Goal: Register for event/course

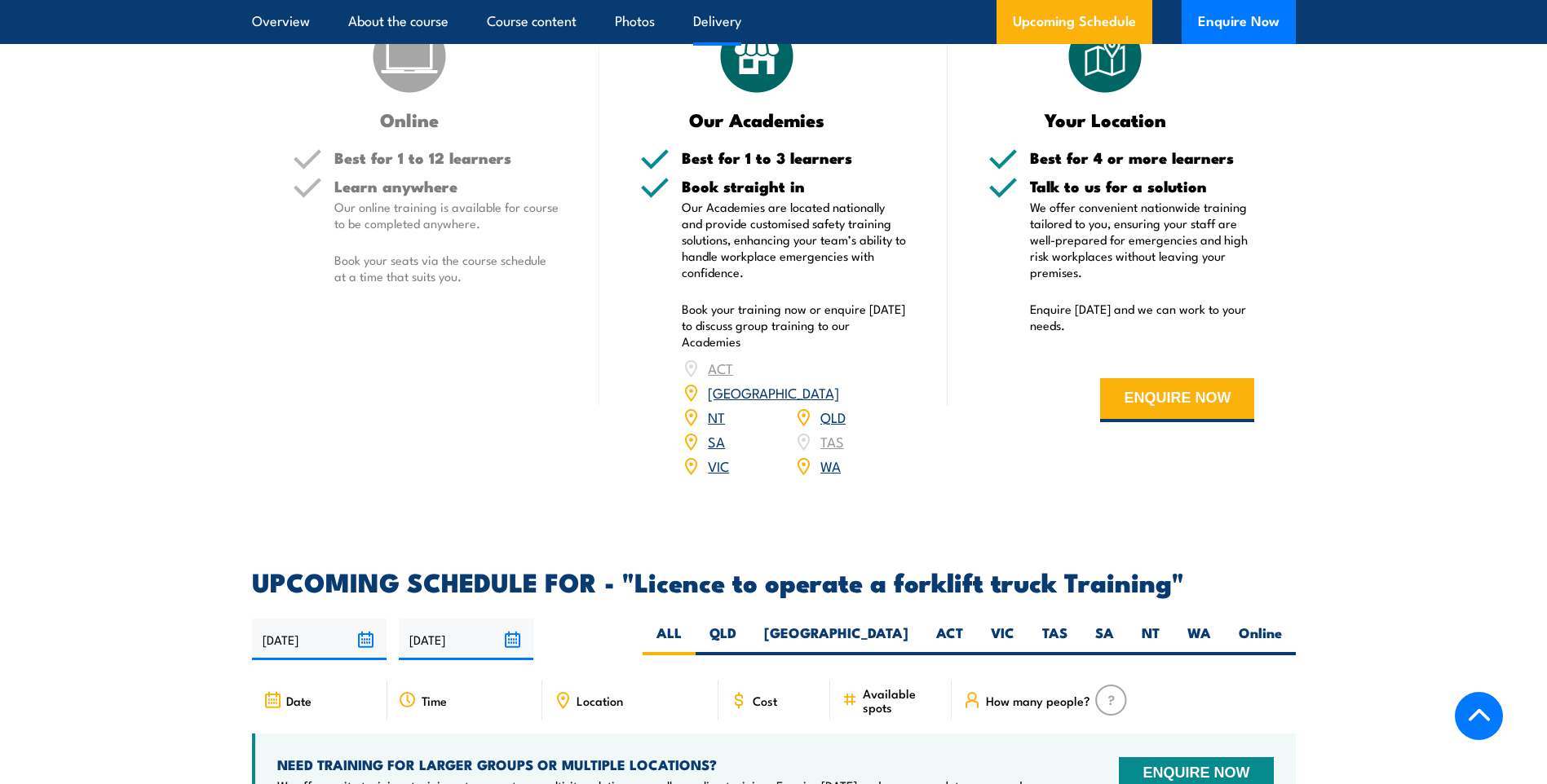
scroll to position [2201, 0]
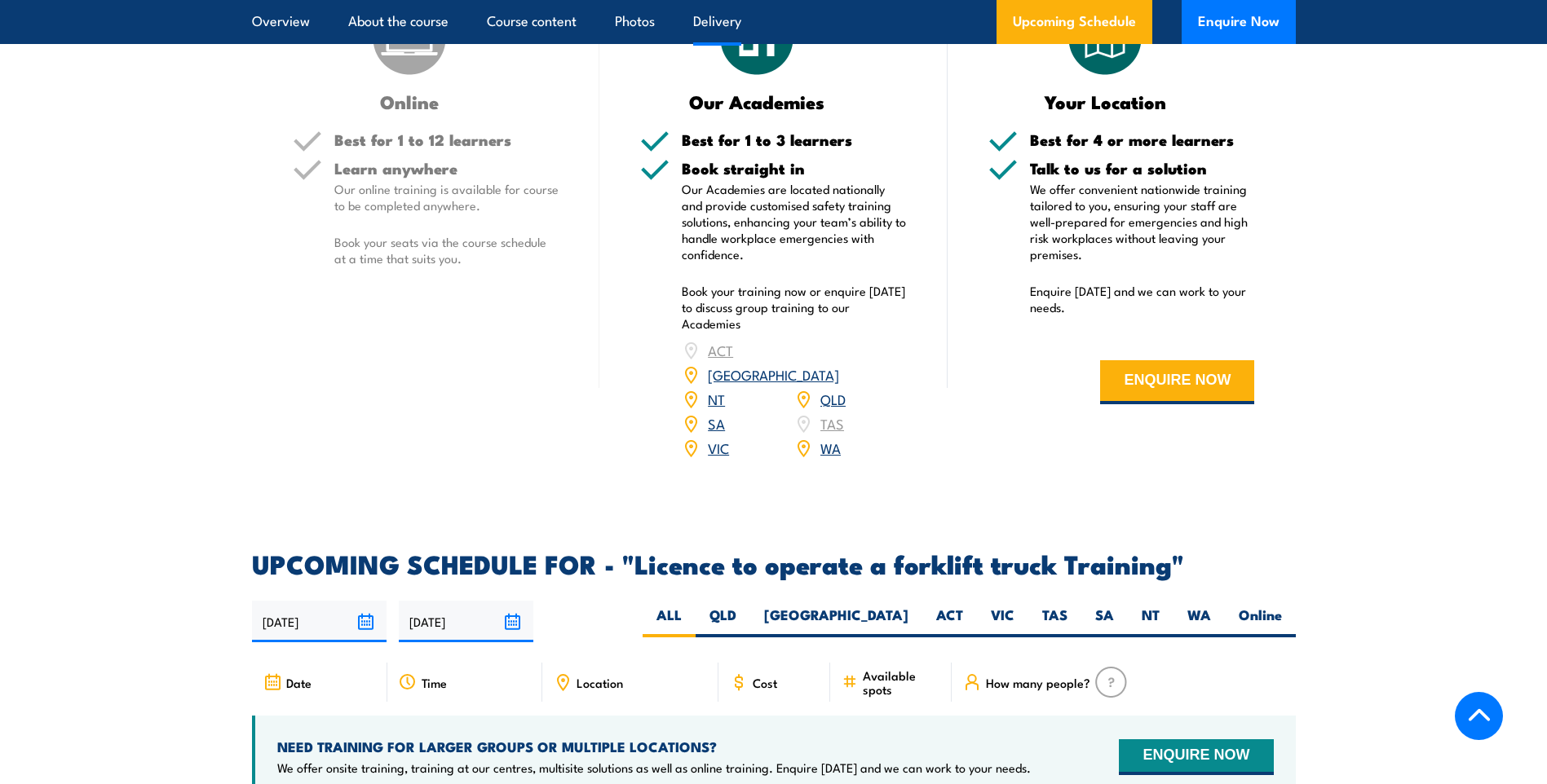
click at [718, 438] on link "VIC" at bounding box center [718, 447] width 21 height 19
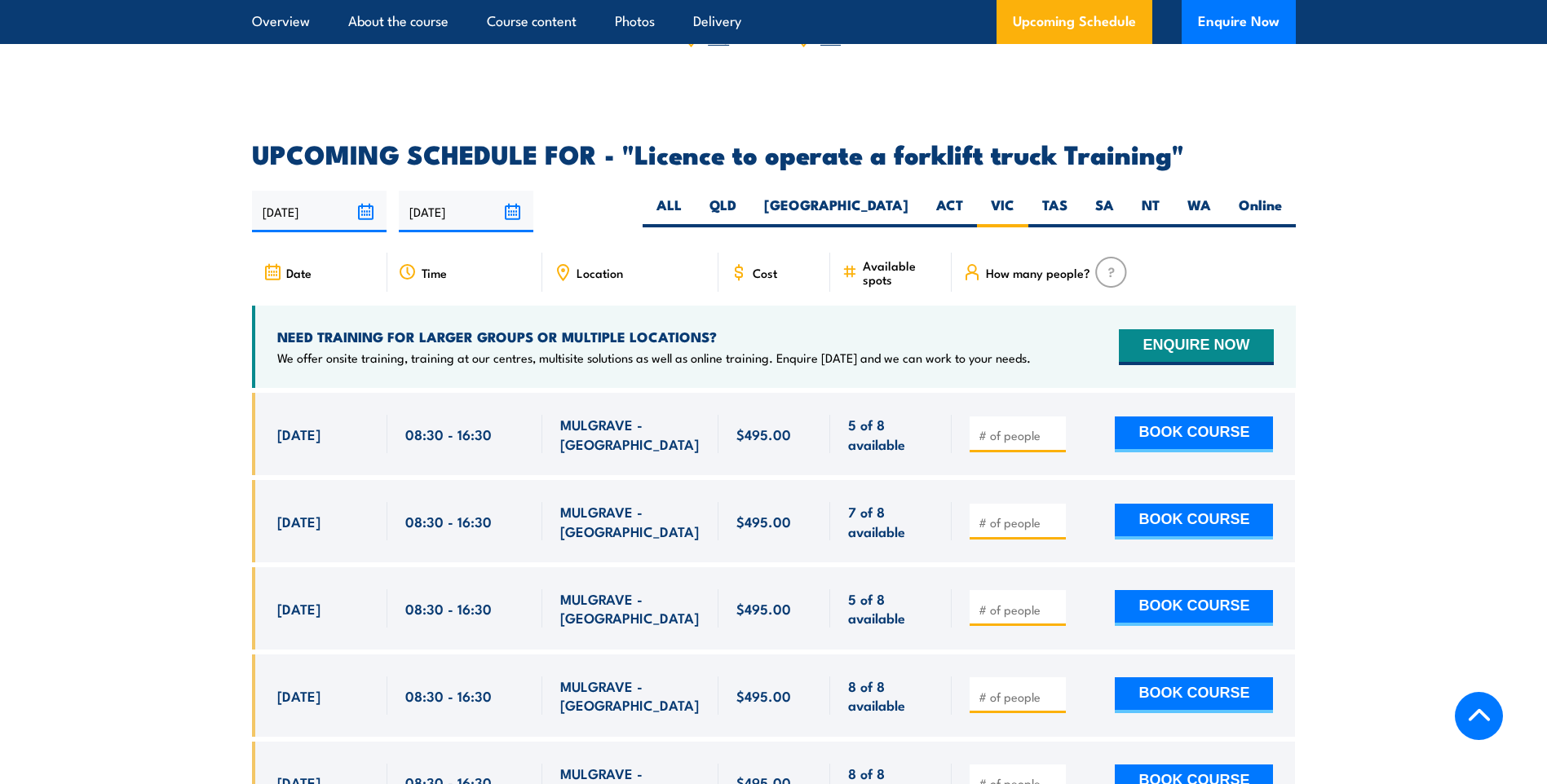
scroll to position [2647, 0]
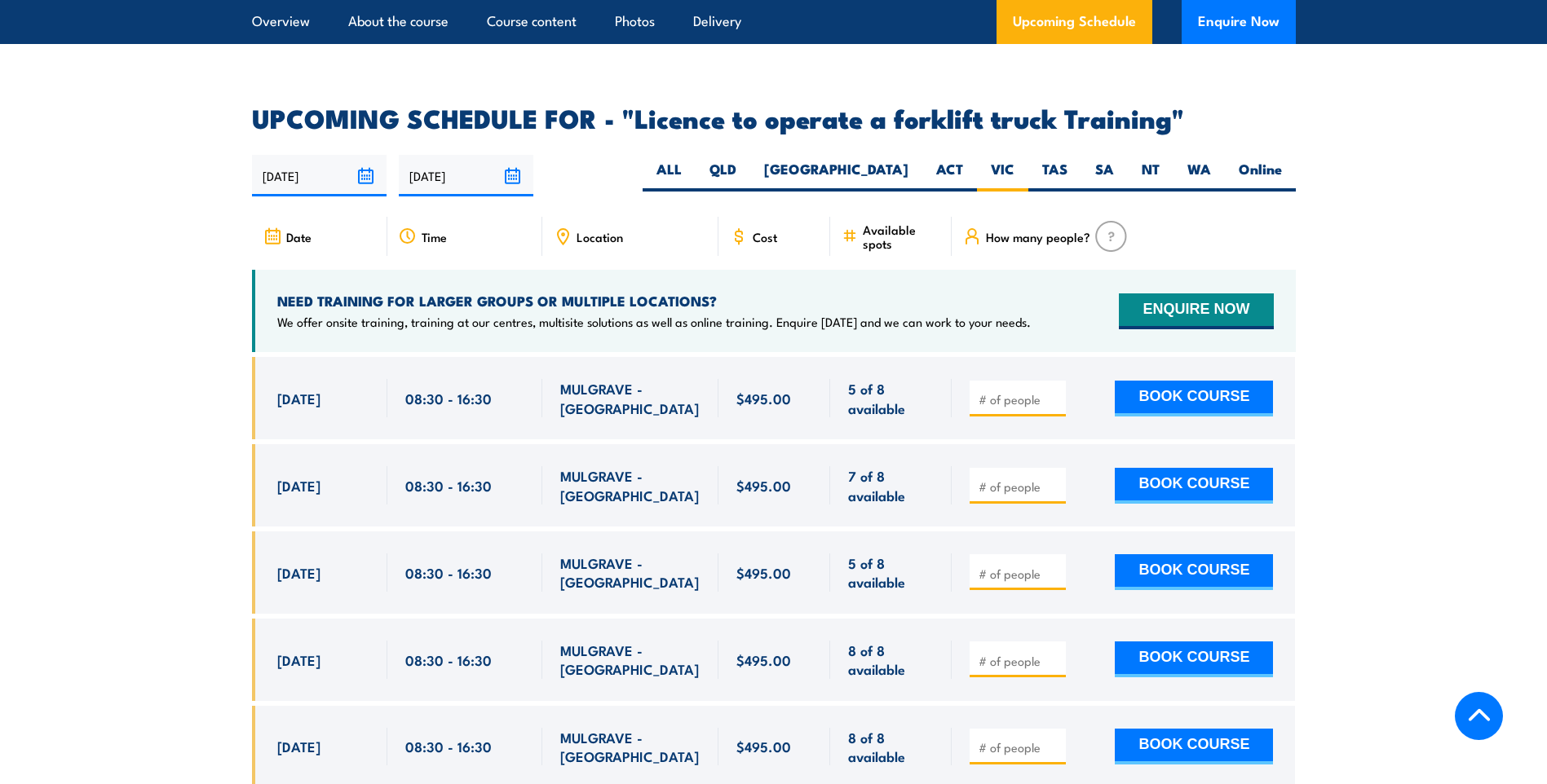
click at [603, 221] on div "Location" at bounding box center [630, 236] width 176 height 39
click at [600, 230] on span "Location" at bounding box center [599, 237] width 46 height 13
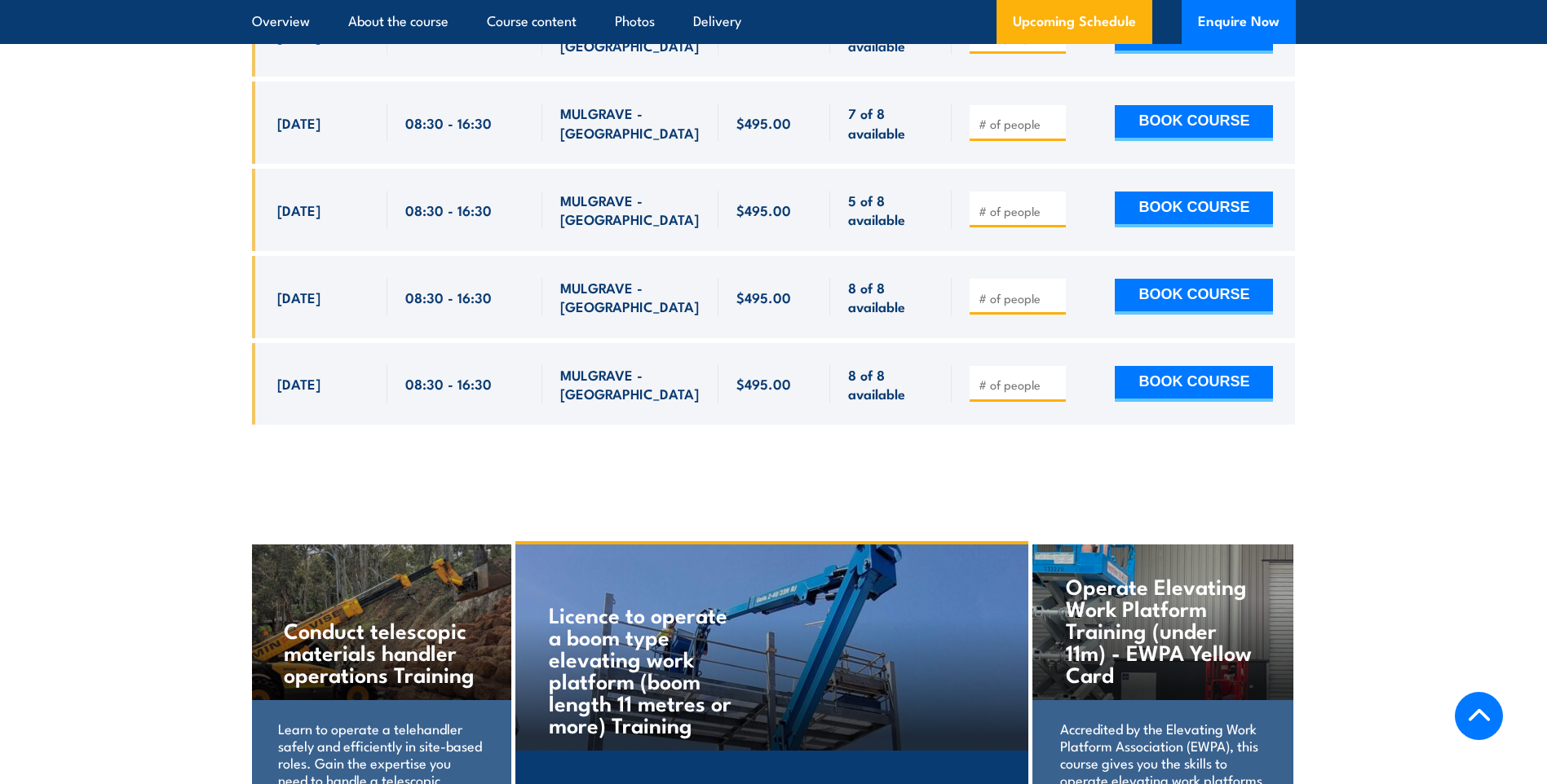
scroll to position [3136, 0]
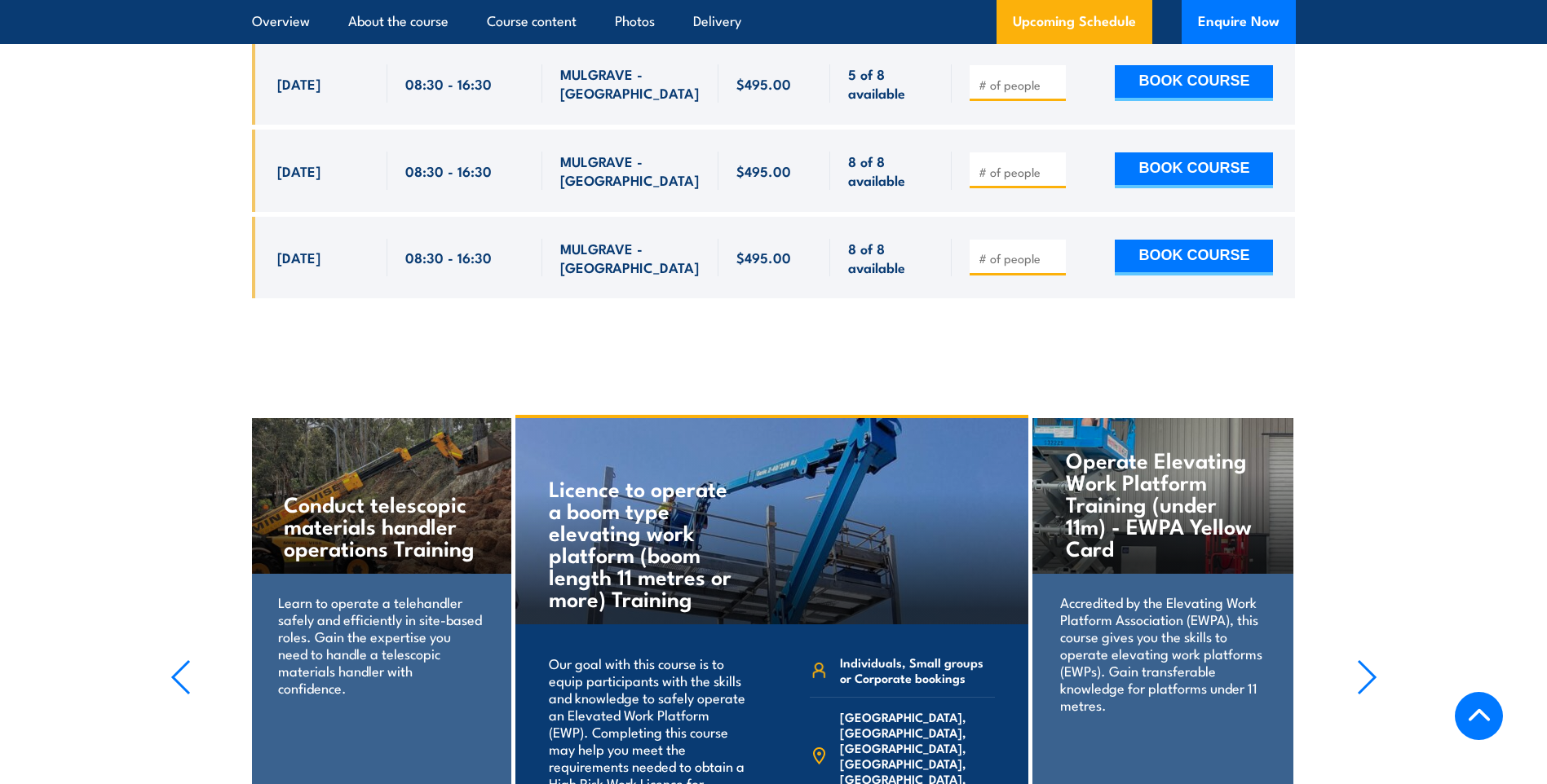
click at [1015, 250] on input "number" at bounding box center [1020, 258] width 82 height 16
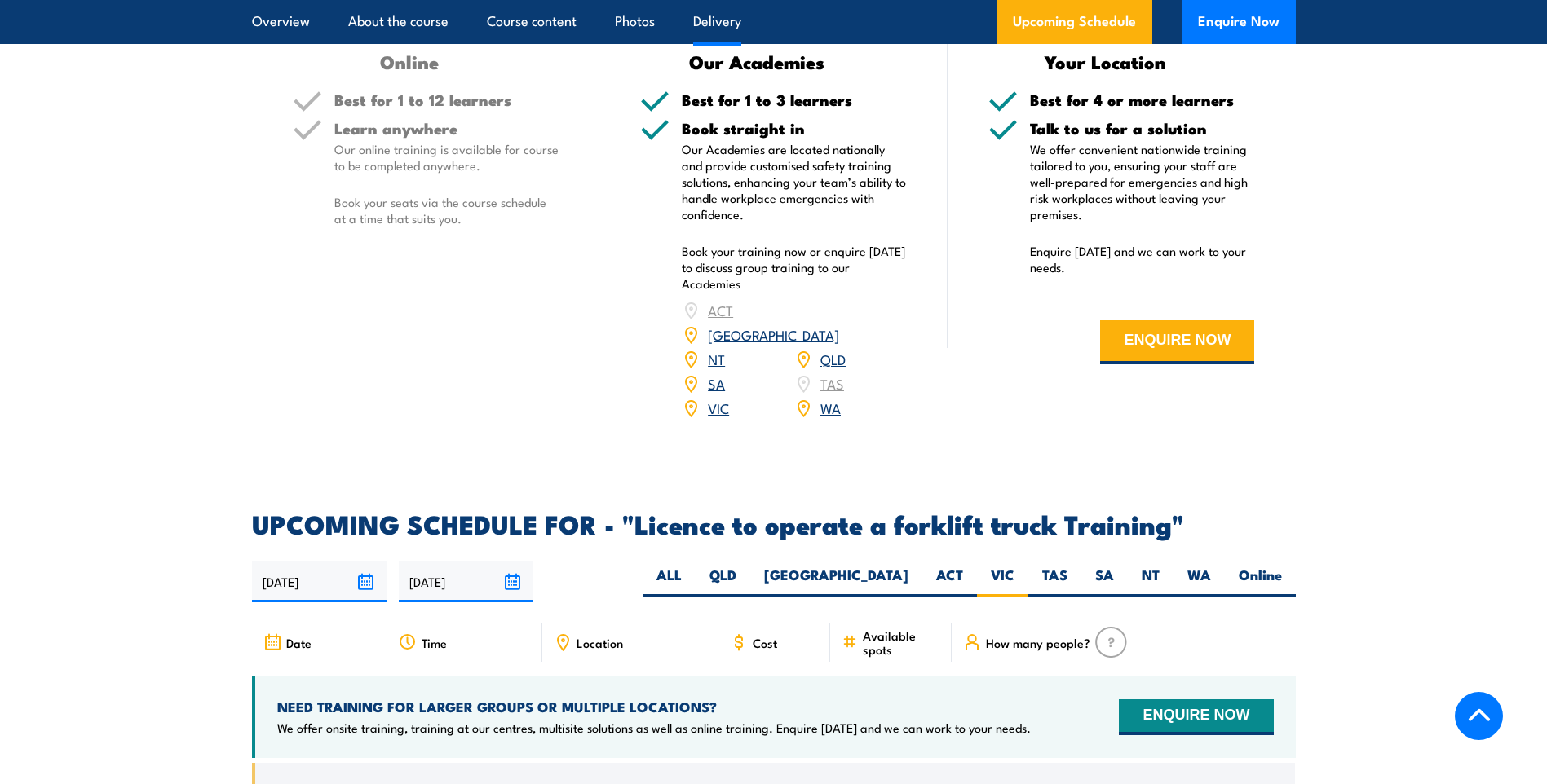
scroll to position [2321, 0]
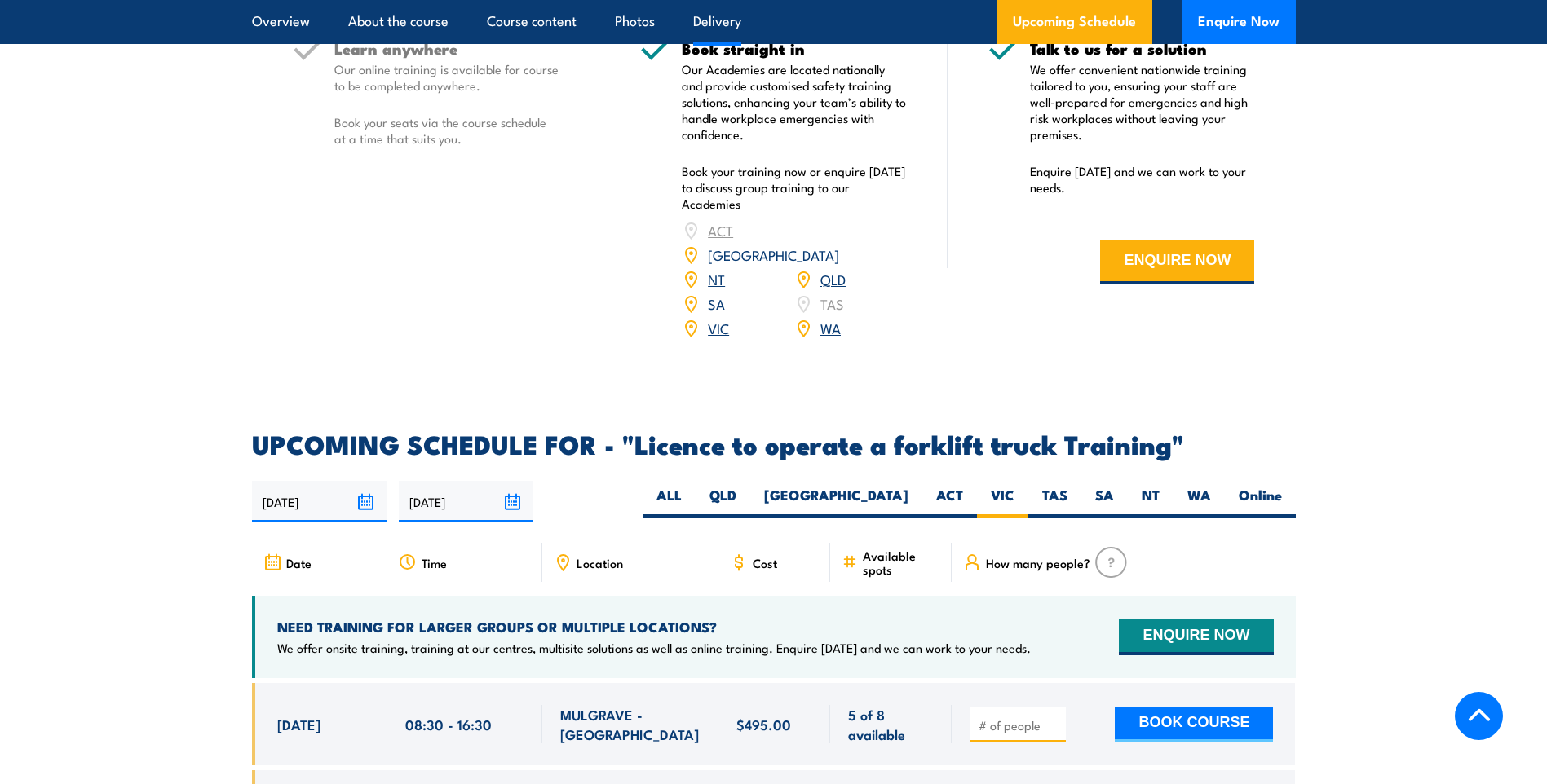
click at [1105, 547] on img at bounding box center [1111, 563] width 32 height 31
click at [1032, 556] on span "How many people?" at bounding box center [1038, 563] width 104 height 13
click at [599, 556] on span "Location" at bounding box center [599, 563] width 46 height 13
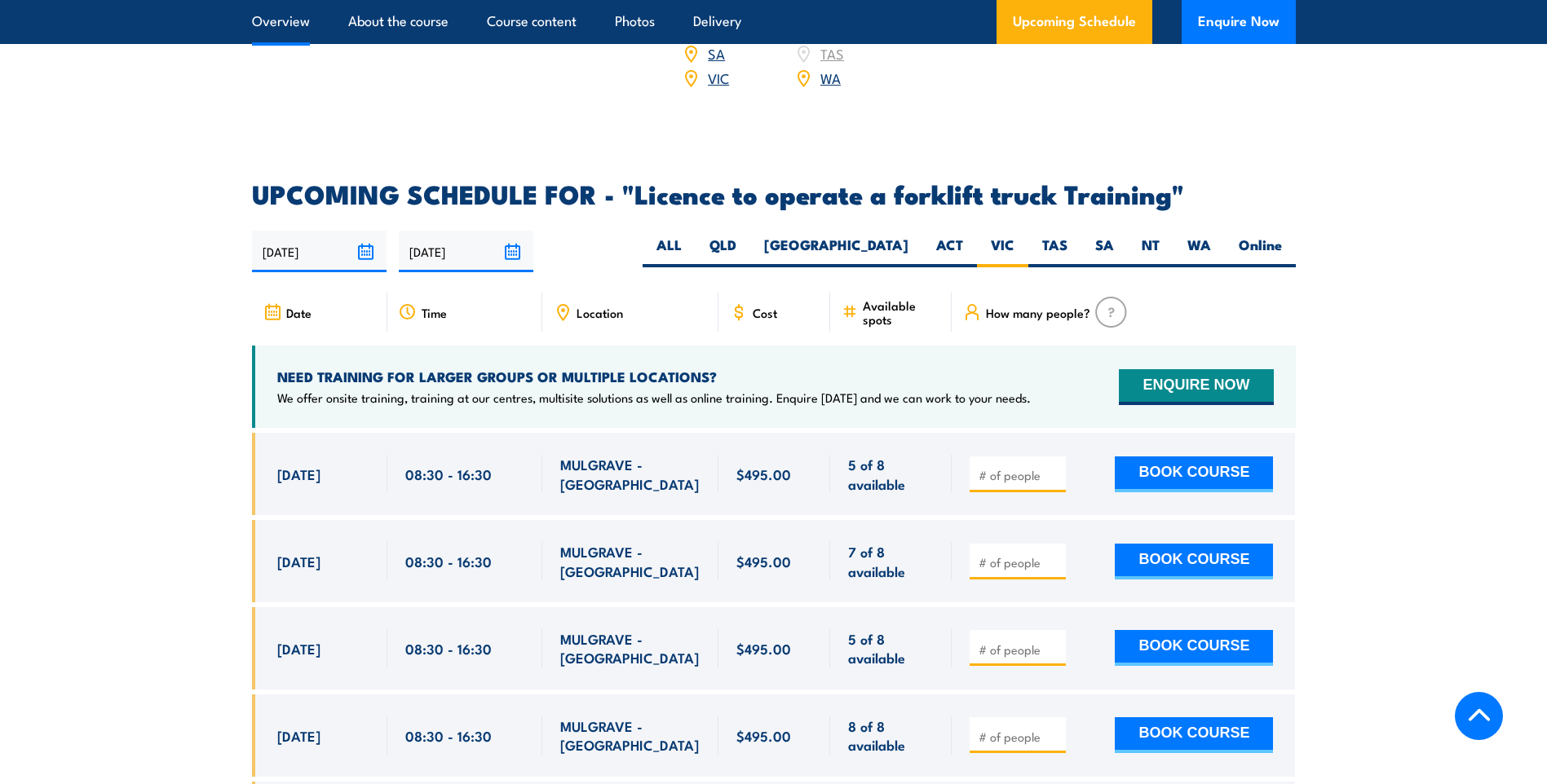
scroll to position [2565, 0]
